Goal: Information Seeking & Learning: Learn about a topic

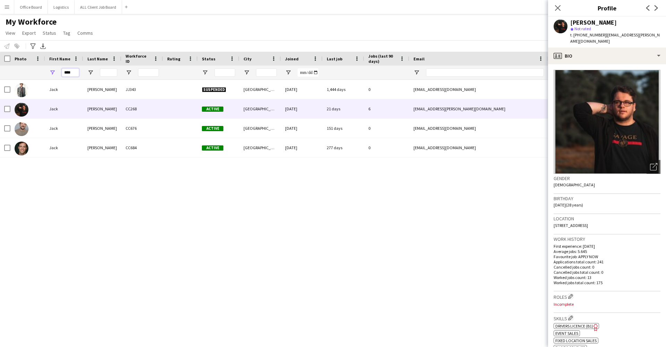
click at [78, 75] on input "****" at bounding box center [70, 72] width 17 height 8
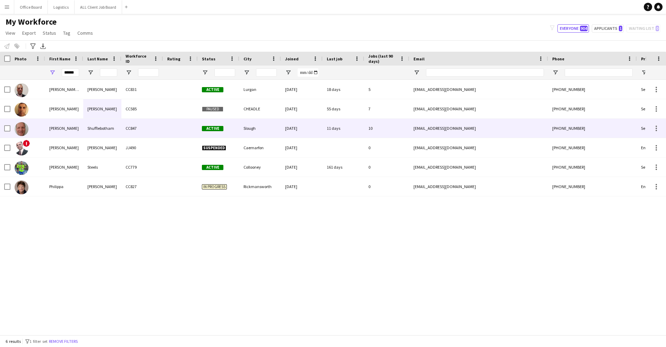
click at [114, 127] on div "Shufflebotham" at bounding box center [102, 128] width 38 height 19
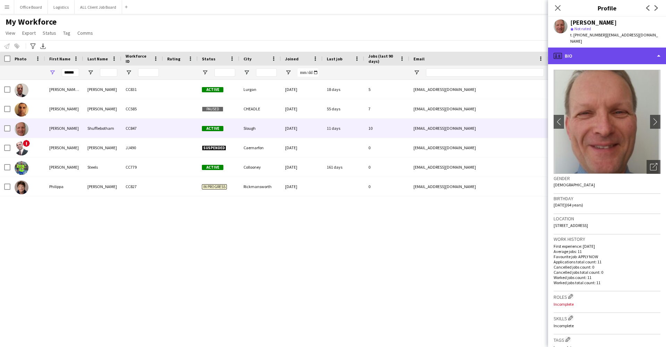
click at [596, 51] on div "profile Bio" at bounding box center [607, 56] width 118 height 17
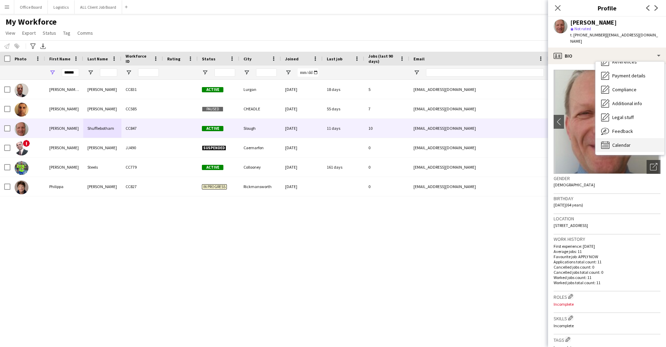
scroll to position [79, 0]
click at [622, 138] on div "Calendar Calendar" at bounding box center [630, 145] width 69 height 14
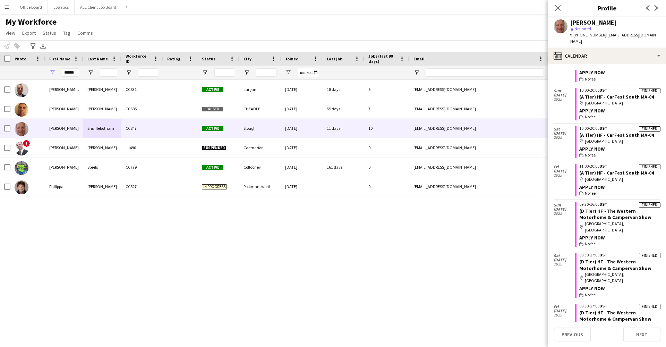
scroll to position [50, 0]
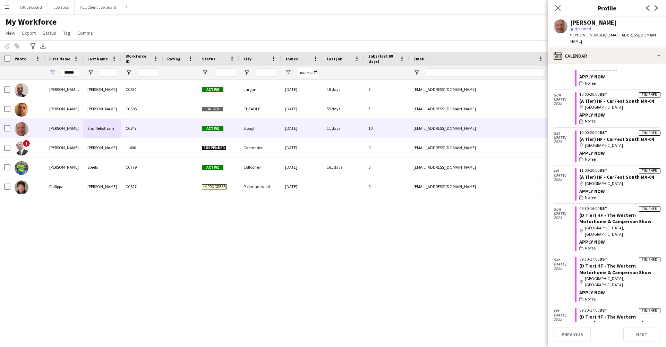
click at [558, 6] on icon "Close pop-in" at bounding box center [558, 8] width 6 height 6
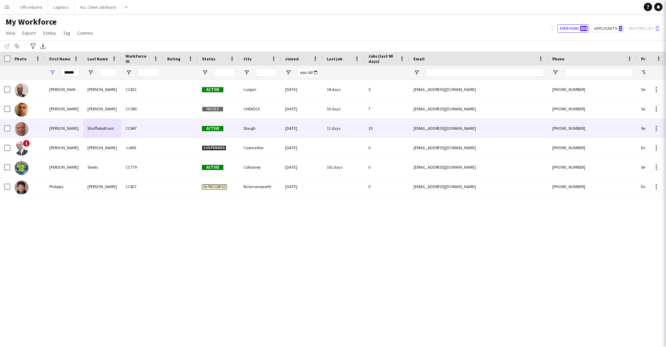
click at [666, 6] on icon "Close pop-in" at bounding box center [676, 8] width 6 height 6
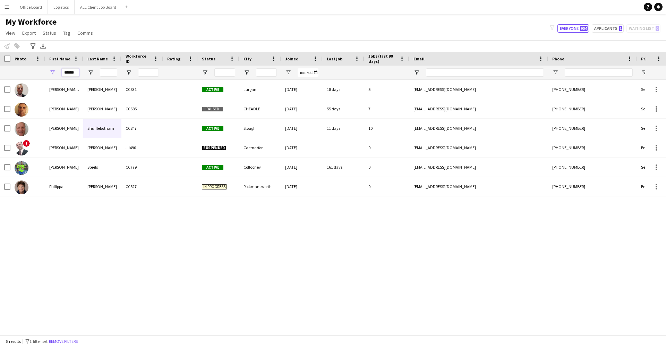
click at [73, 71] on input "******" at bounding box center [70, 72] width 17 height 8
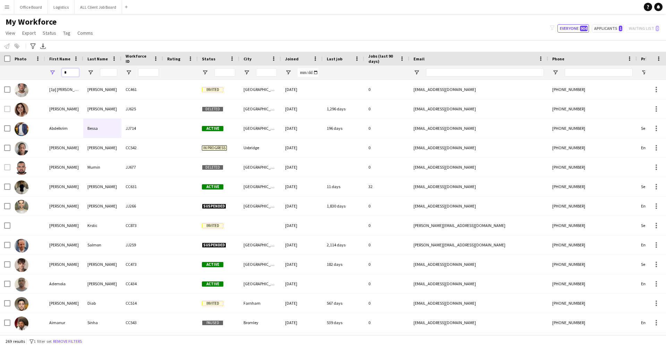
type input "*"
click at [92, 110] on div "[PERSON_NAME]" at bounding box center [102, 108] width 38 height 19
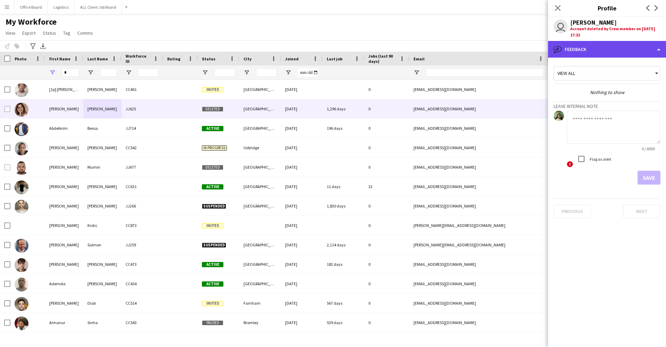
click at [602, 41] on div "bubble-pencil Feedback" at bounding box center [607, 49] width 118 height 17
click at [602, 44] on div "bubble-pencil Feedback" at bounding box center [607, 49] width 118 height 17
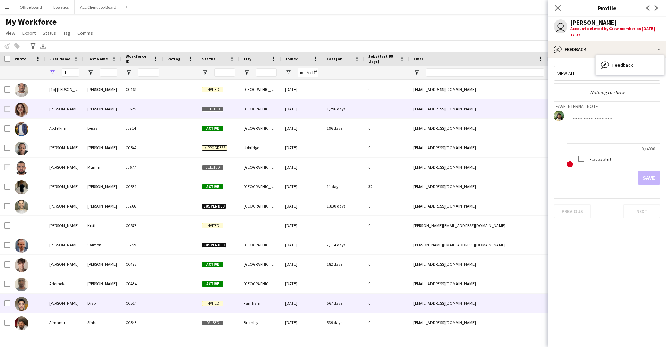
click at [66, 306] on div "[PERSON_NAME]" at bounding box center [64, 302] width 38 height 19
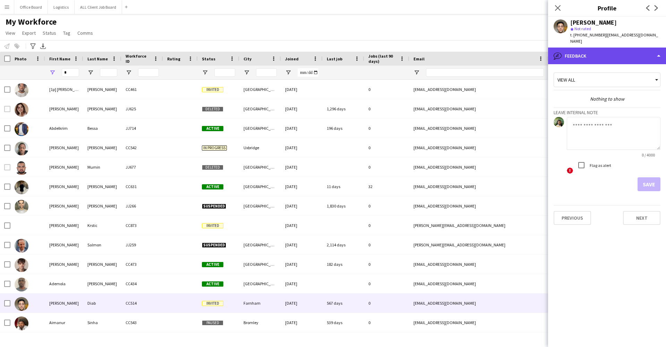
click at [579, 54] on div "bubble-pencil Feedback" at bounding box center [607, 56] width 118 height 17
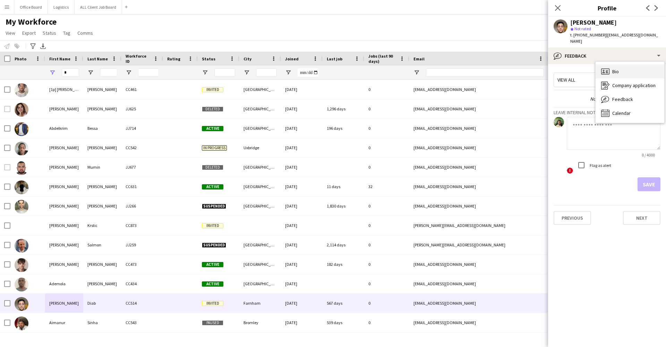
click at [614, 68] on span "Bio" at bounding box center [615, 71] width 7 height 6
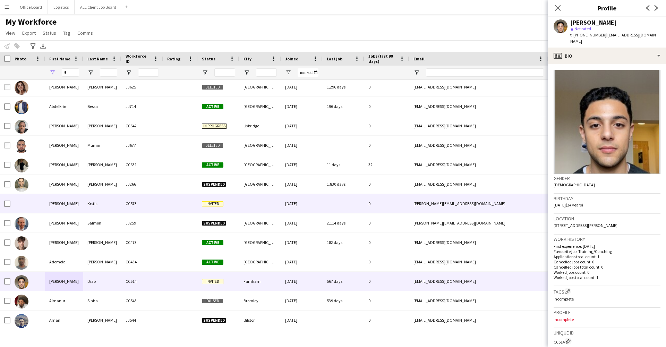
scroll to position [23, 0]
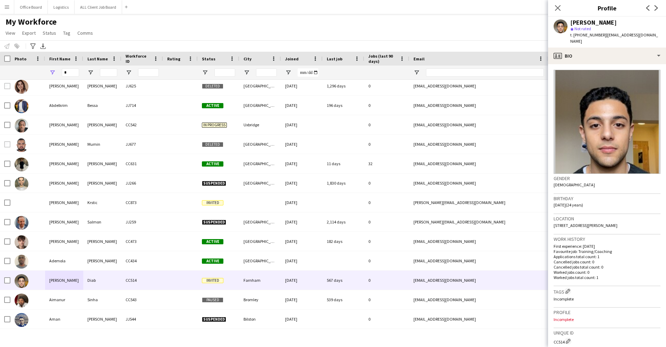
click at [620, 38] on div "[PERSON_NAME] star Not rated t. [PHONE_NUMBER] | [EMAIL_ADDRESS][DOMAIN_NAME]" at bounding box center [607, 32] width 118 height 31
click at [615, 48] on div "profile Bio" at bounding box center [607, 56] width 118 height 17
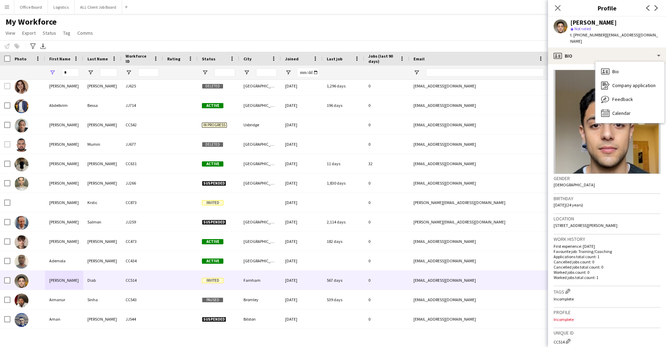
click at [623, 115] on div "Bio Bio Company application Company application Feedback Feedback Calendar Cale…" at bounding box center [630, 92] width 69 height 61
click at [625, 110] on div "Calendar Calendar" at bounding box center [630, 113] width 69 height 14
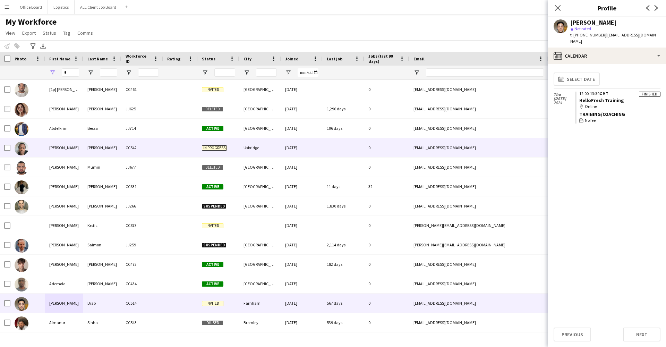
scroll to position [0, 0]
